Goal: Information Seeking & Learning: Learn about a topic

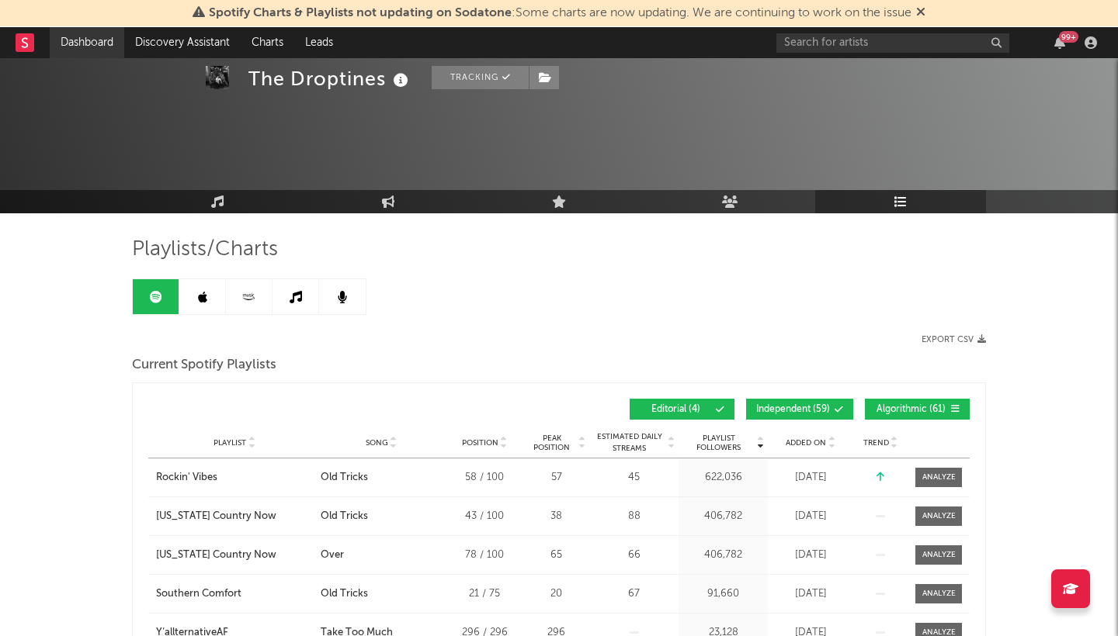
scroll to position [103, 0]
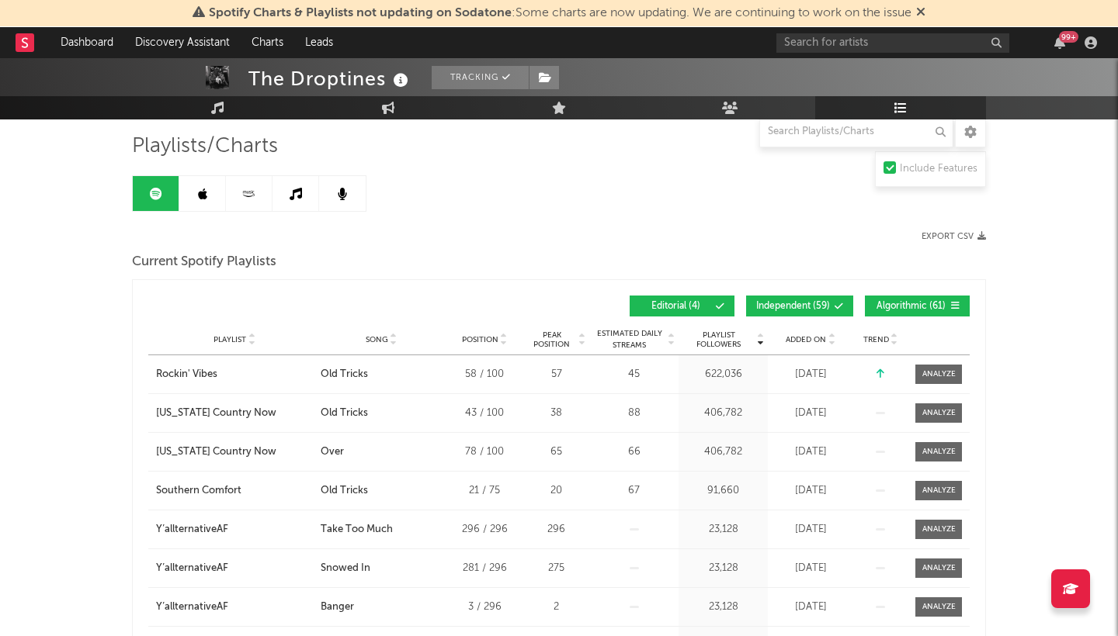
click at [26, 46] on rect at bounding box center [25, 42] width 19 height 19
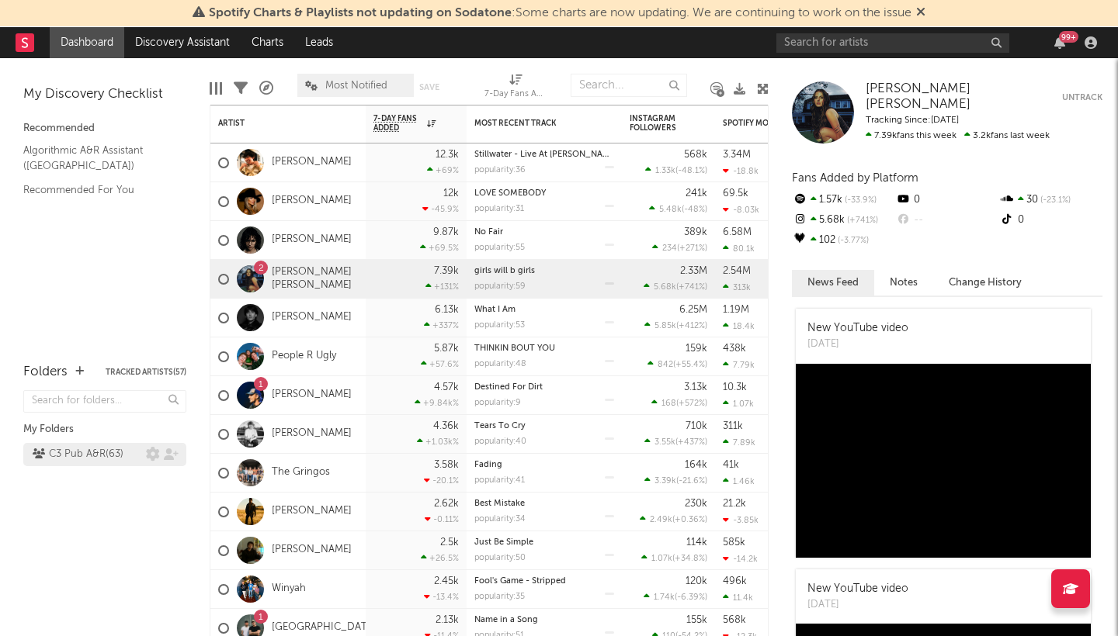
click at [99, 452] on div "C3 Pub A&R ( 63 )" at bounding box center [78, 455] width 91 height 19
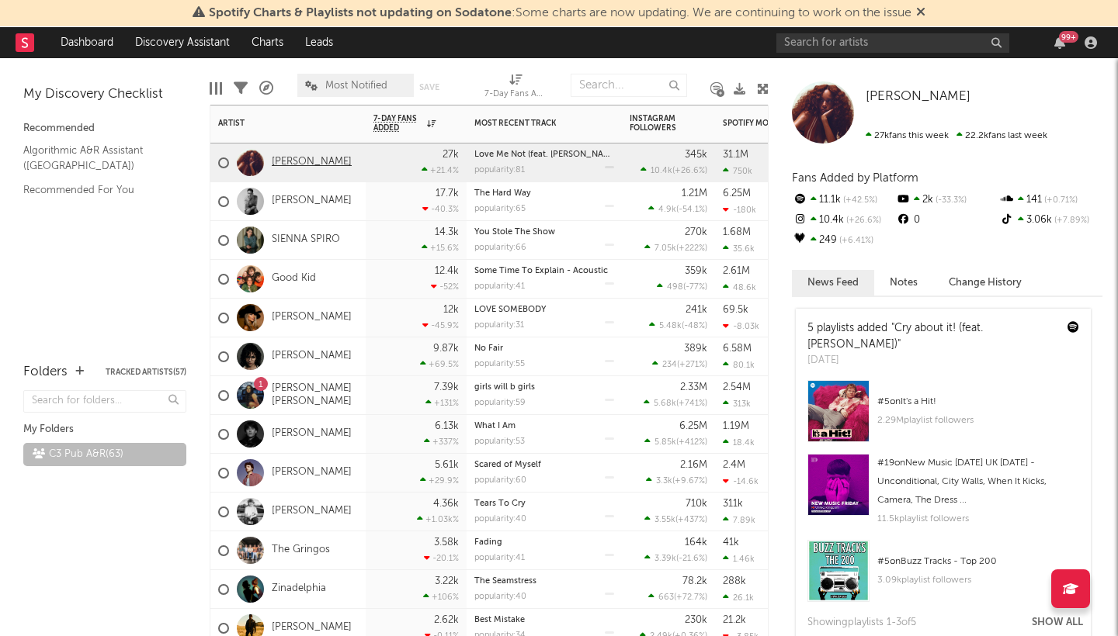
click at [311, 156] on link "[PERSON_NAME]" at bounding box center [312, 162] width 80 height 13
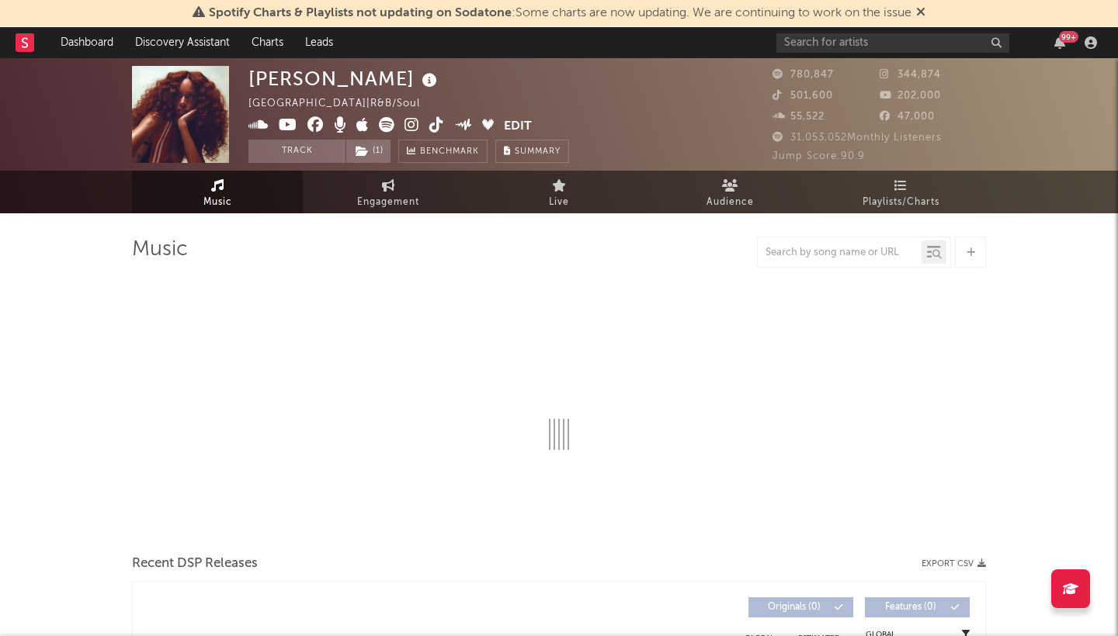
select select "6m"
